Goal: Information Seeking & Learning: Learn about a topic

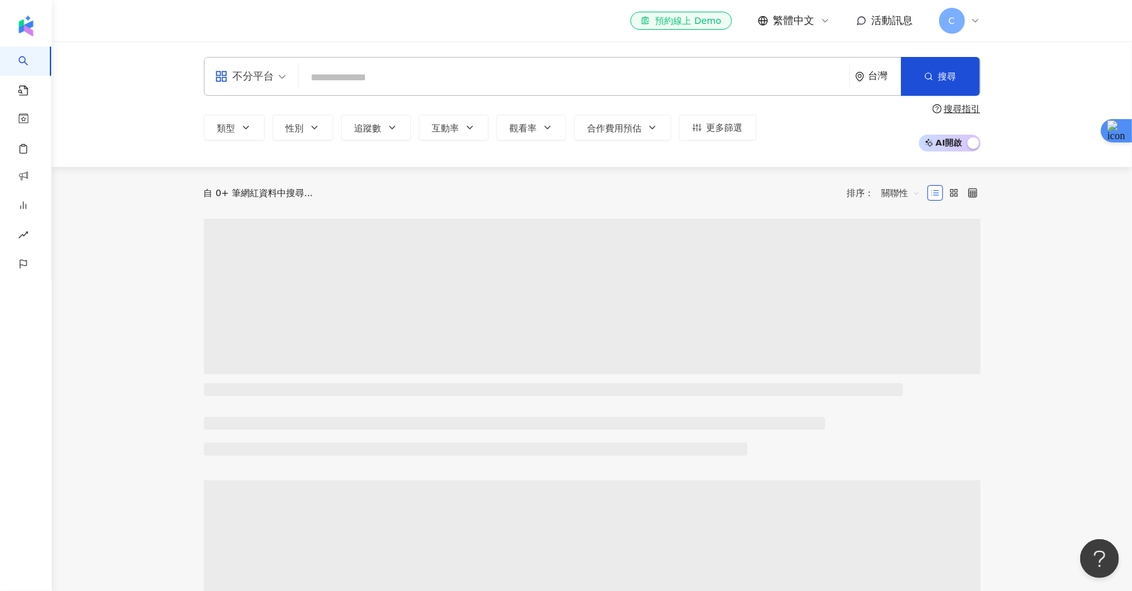
click at [955, 29] on span "C" at bounding box center [952, 21] width 26 height 26
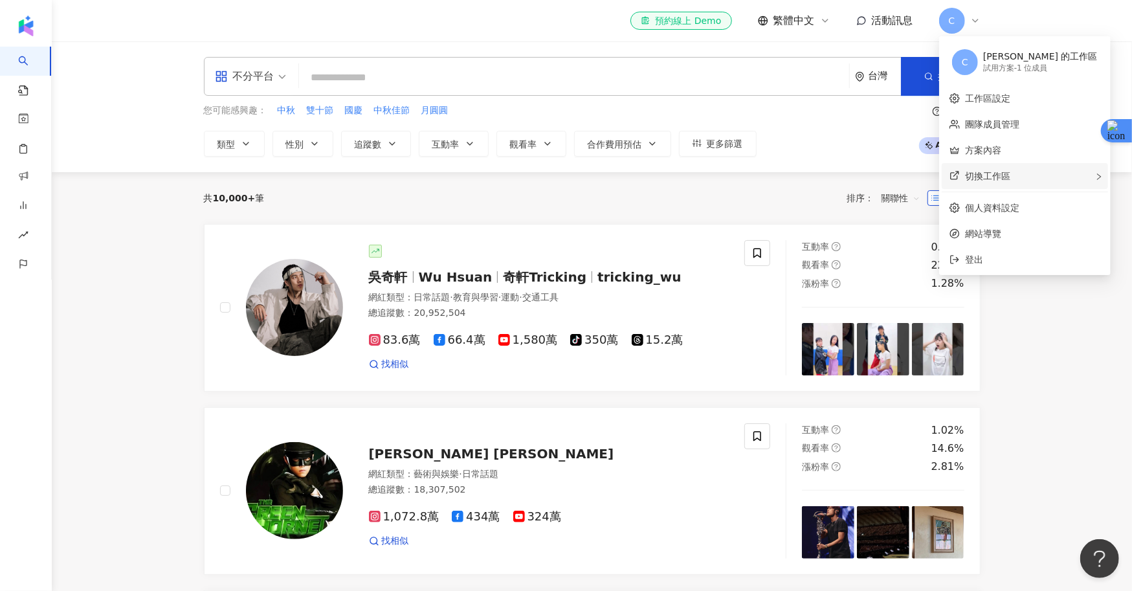
click at [986, 181] on div "切換工作區" at bounding box center [1024, 176] width 166 height 26
click at [980, 202] on link "個人資料設定" at bounding box center [992, 207] width 54 height 10
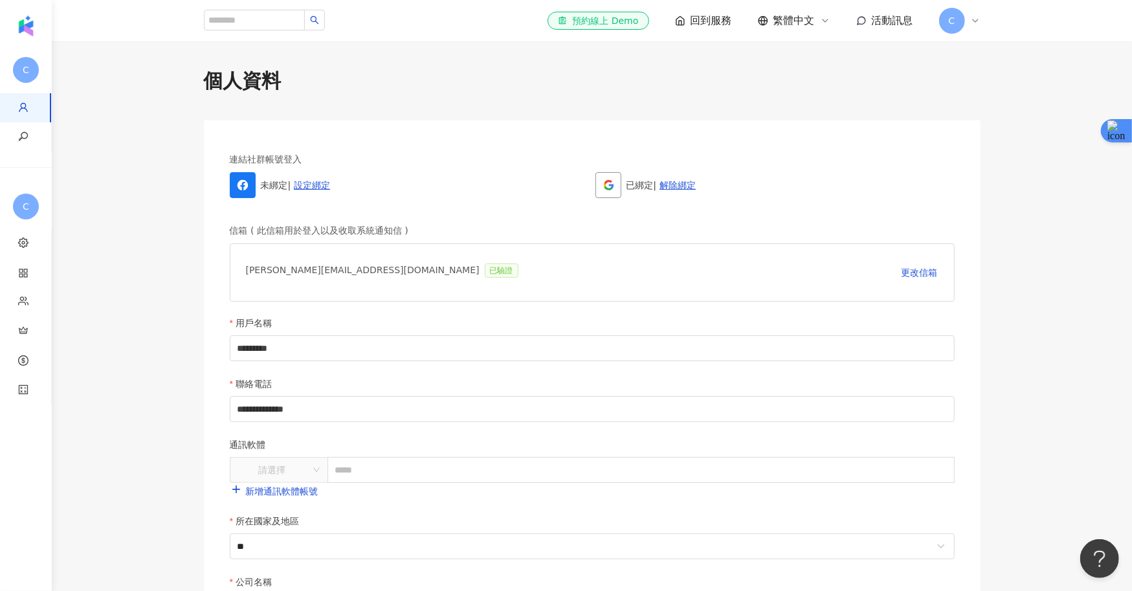
click at [934, 21] on div "el-icon-cs 預約線上 Demo 回到服務 繁體中文 活動訊息 C" at bounding box center [763, 21] width 432 height 26
click at [961, 27] on span "C" at bounding box center [952, 21] width 26 height 26
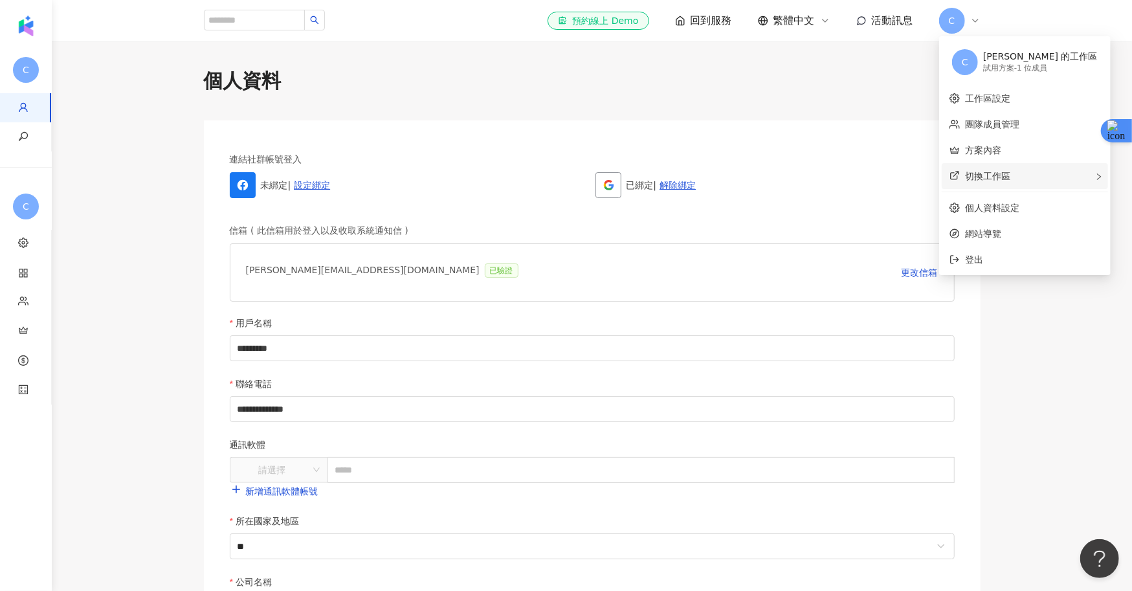
click at [998, 174] on span "切換工作區" at bounding box center [987, 176] width 45 height 10
click at [899, 130] on div "**********" at bounding box center [592, 531] width 776 height 822
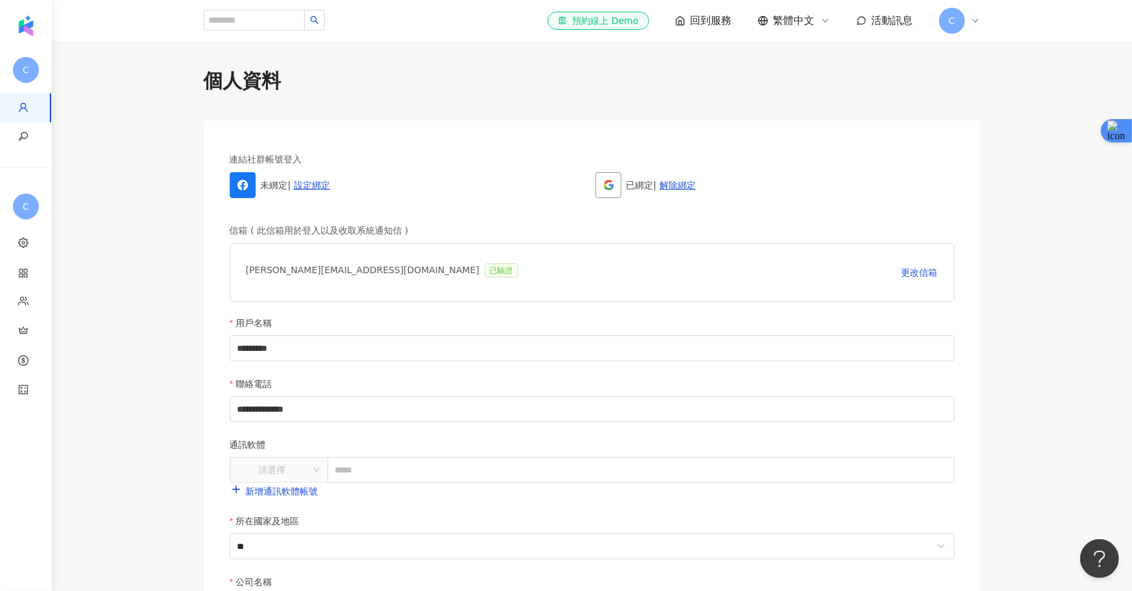
click at [954, 28] on span "C" at bounding box center [952, 21] width 26 height 26
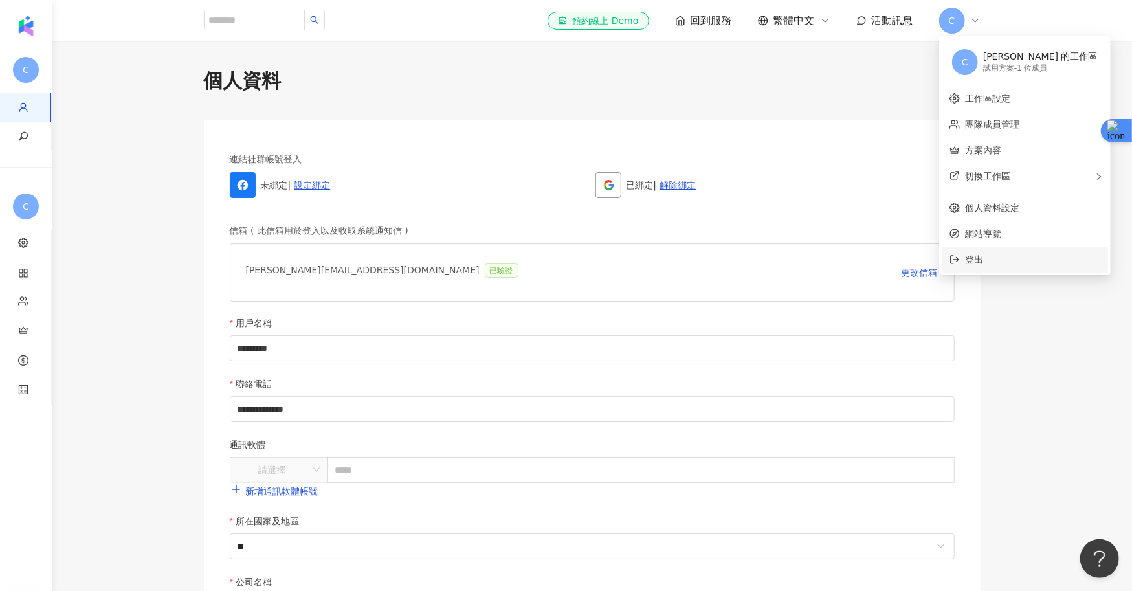
click at [965, 263] on span "登出" at bounding box center [974, 259] width 18 height 10
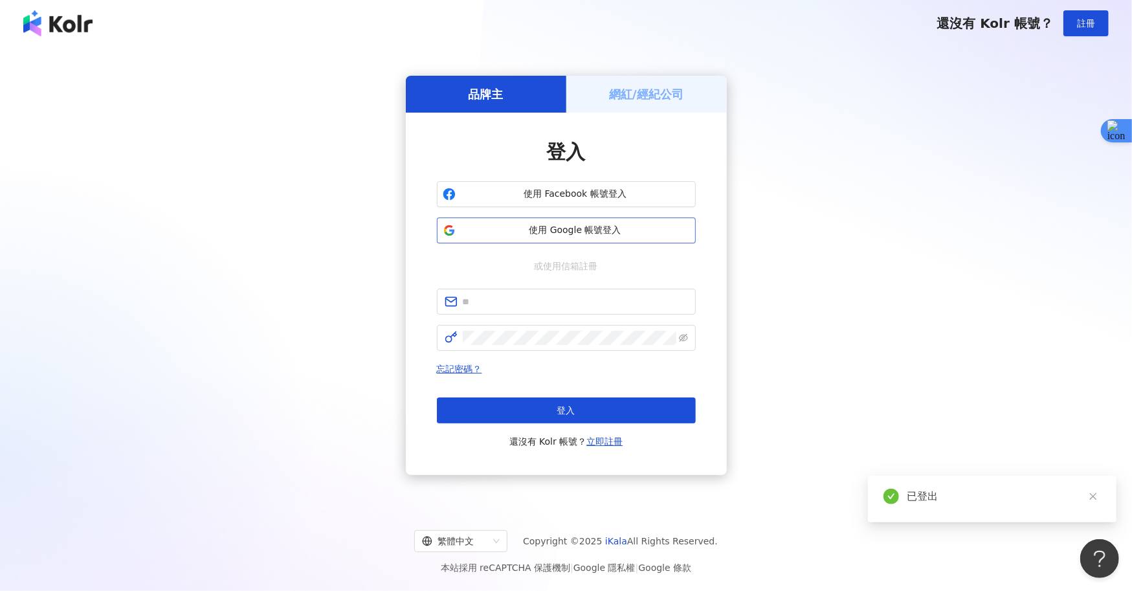
click at [629, 229] on span "使用 Google 帳號登入" at bounding box center [575, 230] width 229 height 13
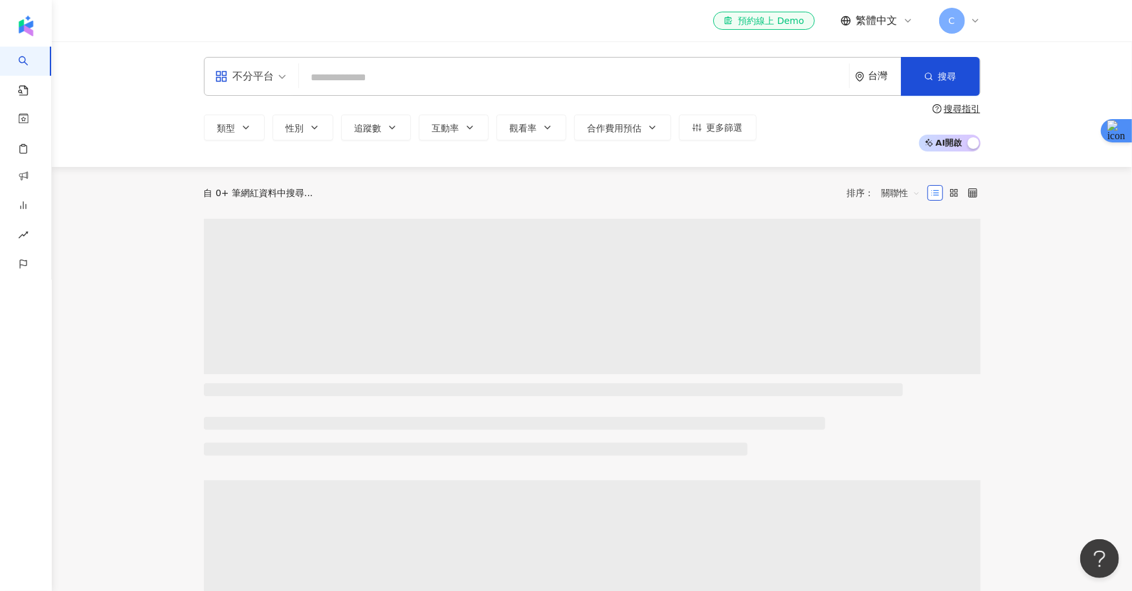
click at [952, 19] on span "C" at bounding box center [951, 21] width 6 height 14
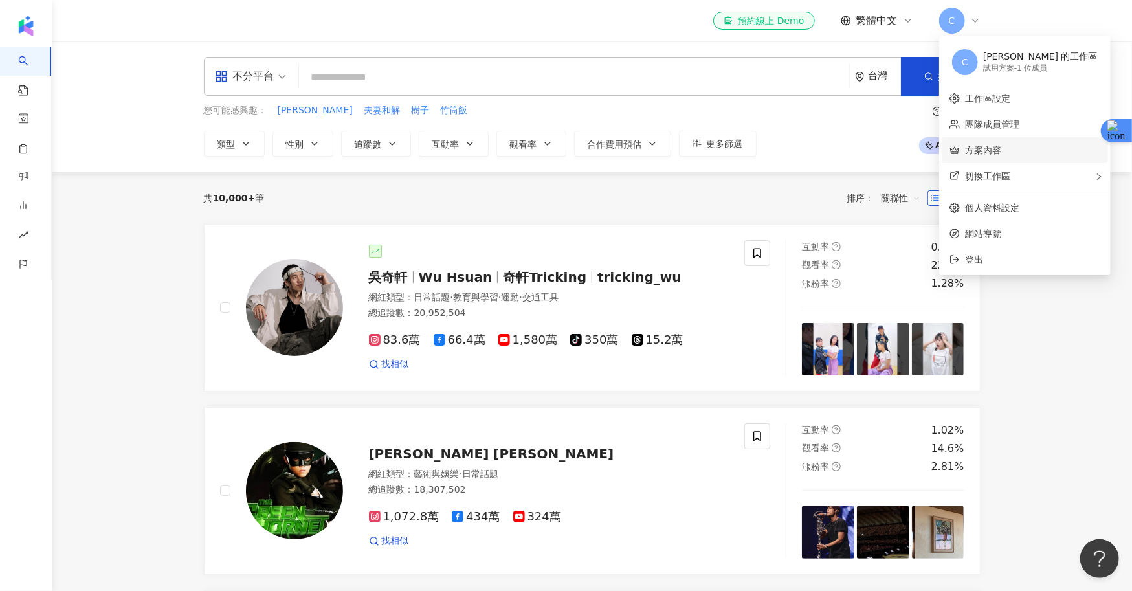
click at [996, 152] on link "方案內容" at bounding box center [983, 150] width 36 height 10
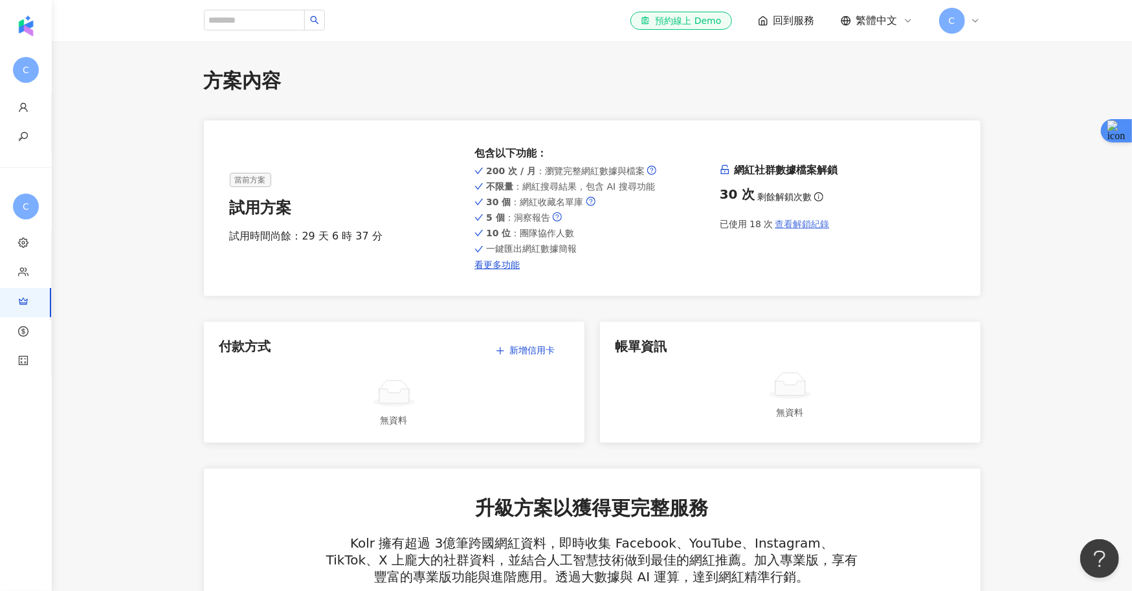
click at [802, 225] on span "查看解鎖紀錄" at bounding box center [802, 224] width 54 height 10
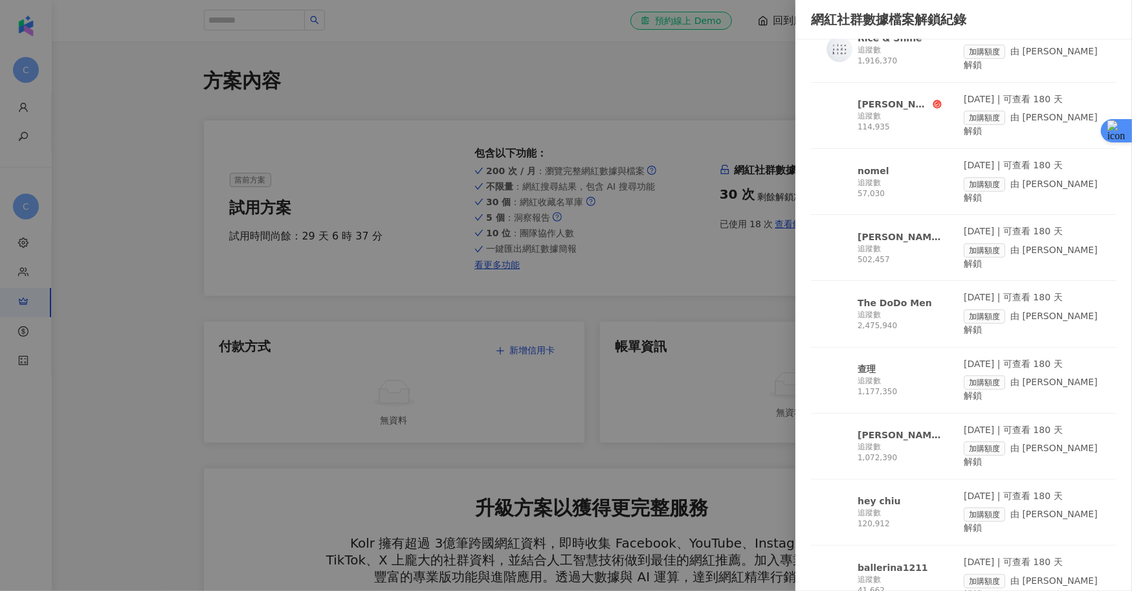
scroll to position [263, 0]
click at [897, 296] on div "The DoDo Men" at bounding box center [894, 302] width 74 height 13
